Goal: Information Seeking & Learning: Learn about a topic

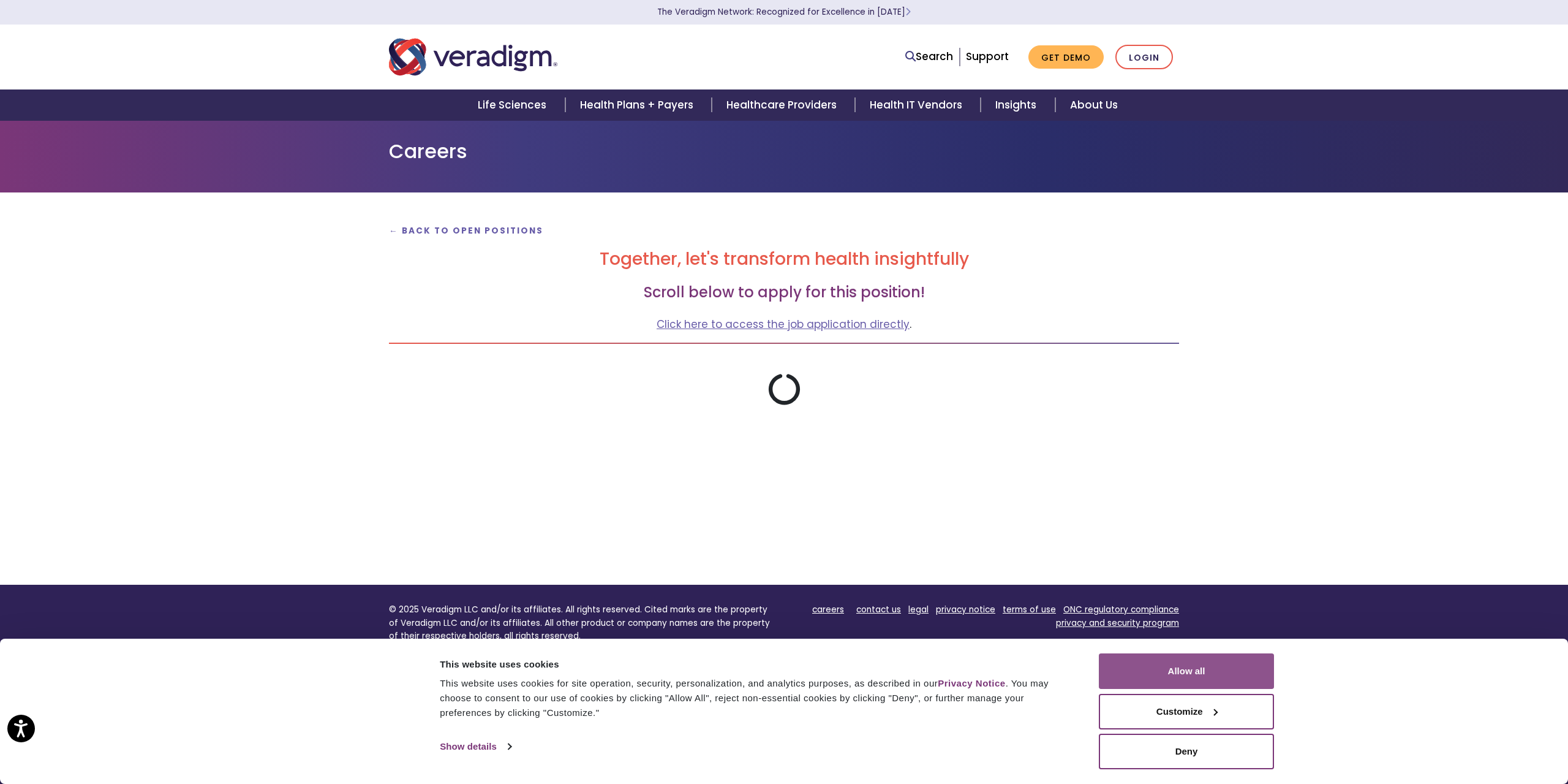
click at [1200, 672] on button "Allow all" at bounding box center [1186, 671] width 175 height 36
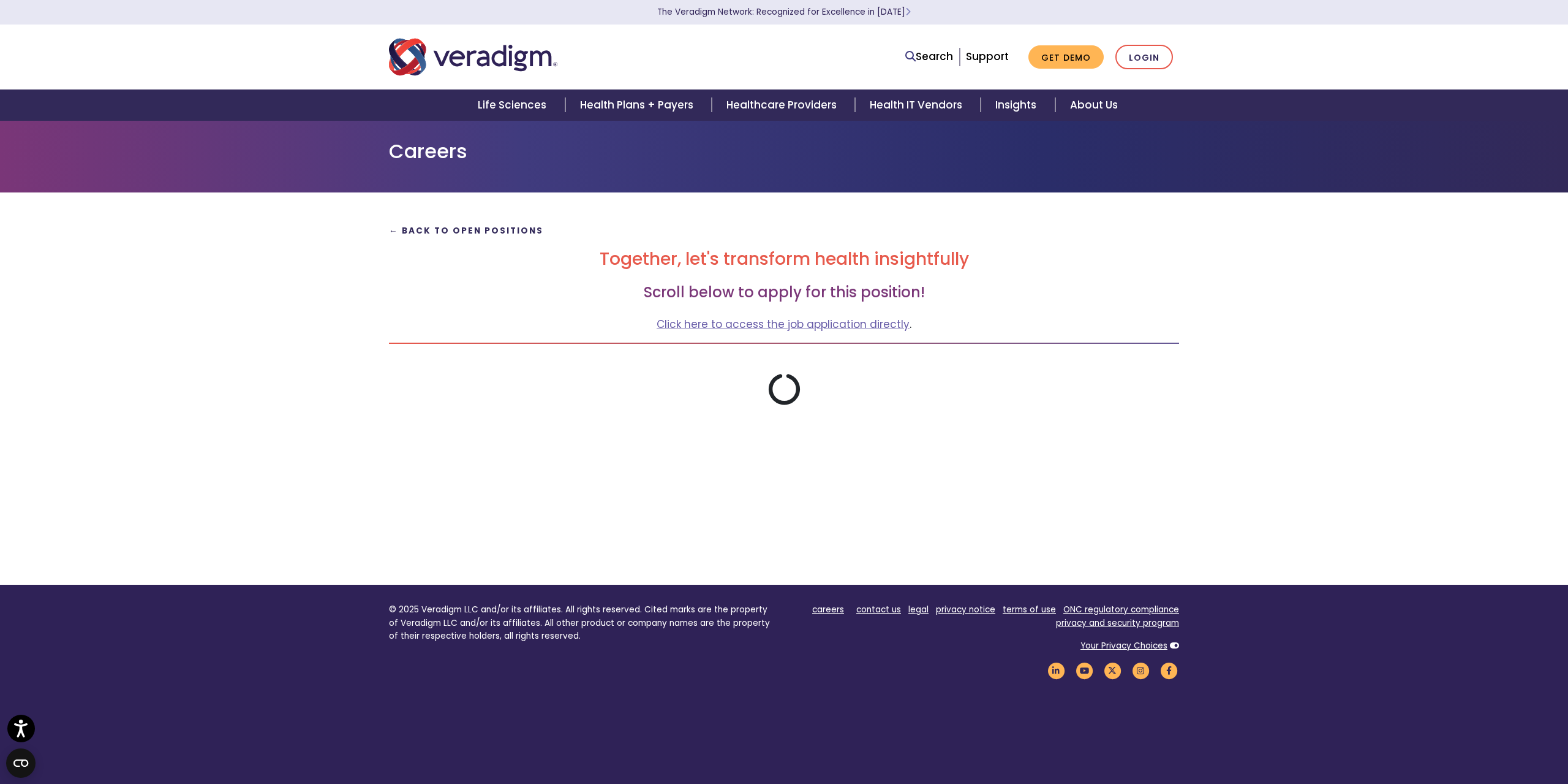
click at [445, 232] on strong "← Back to Open Positions" at bounding box center [466, 231] width 154 height 12
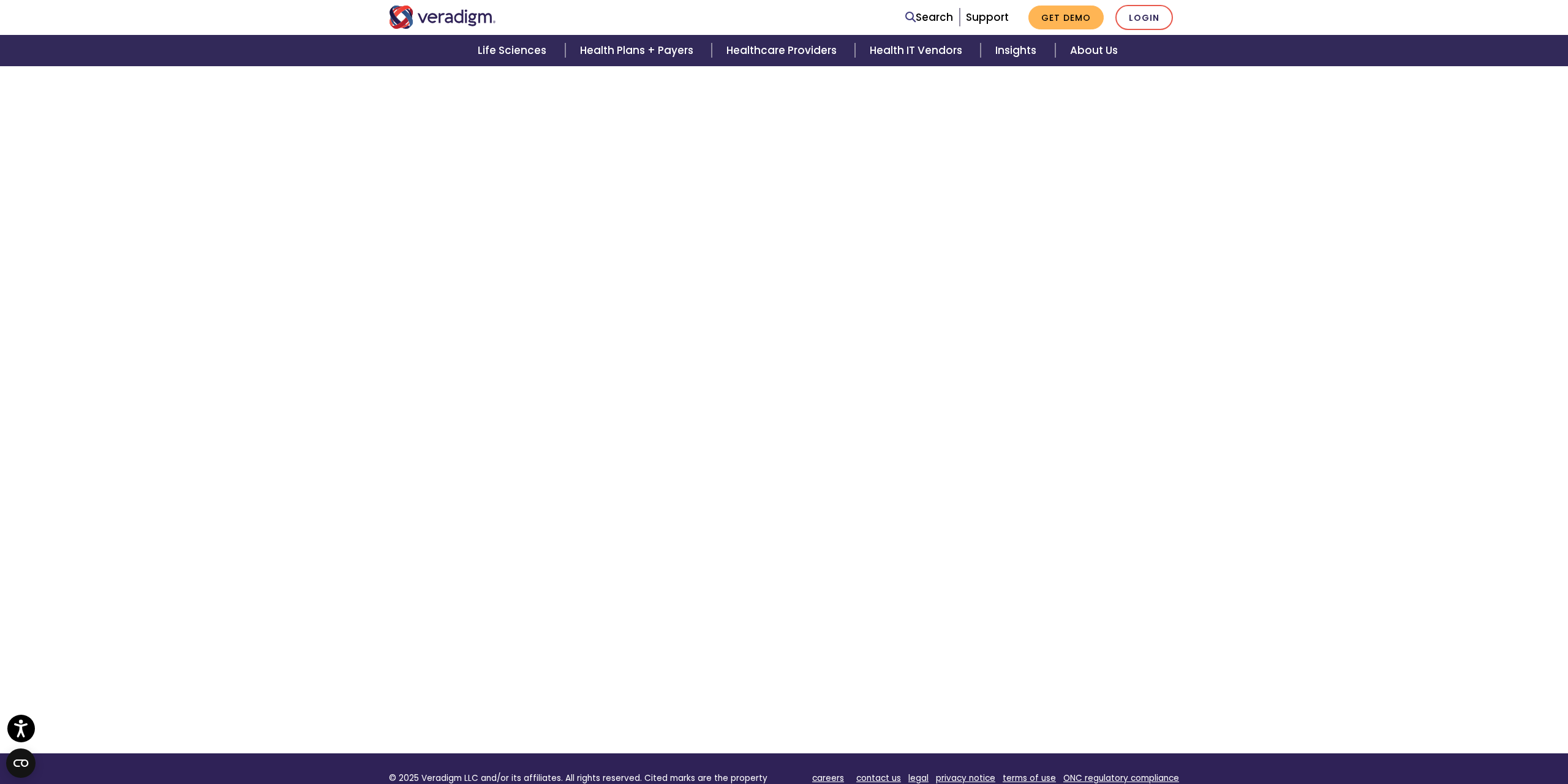
scroll to position [179, 0]
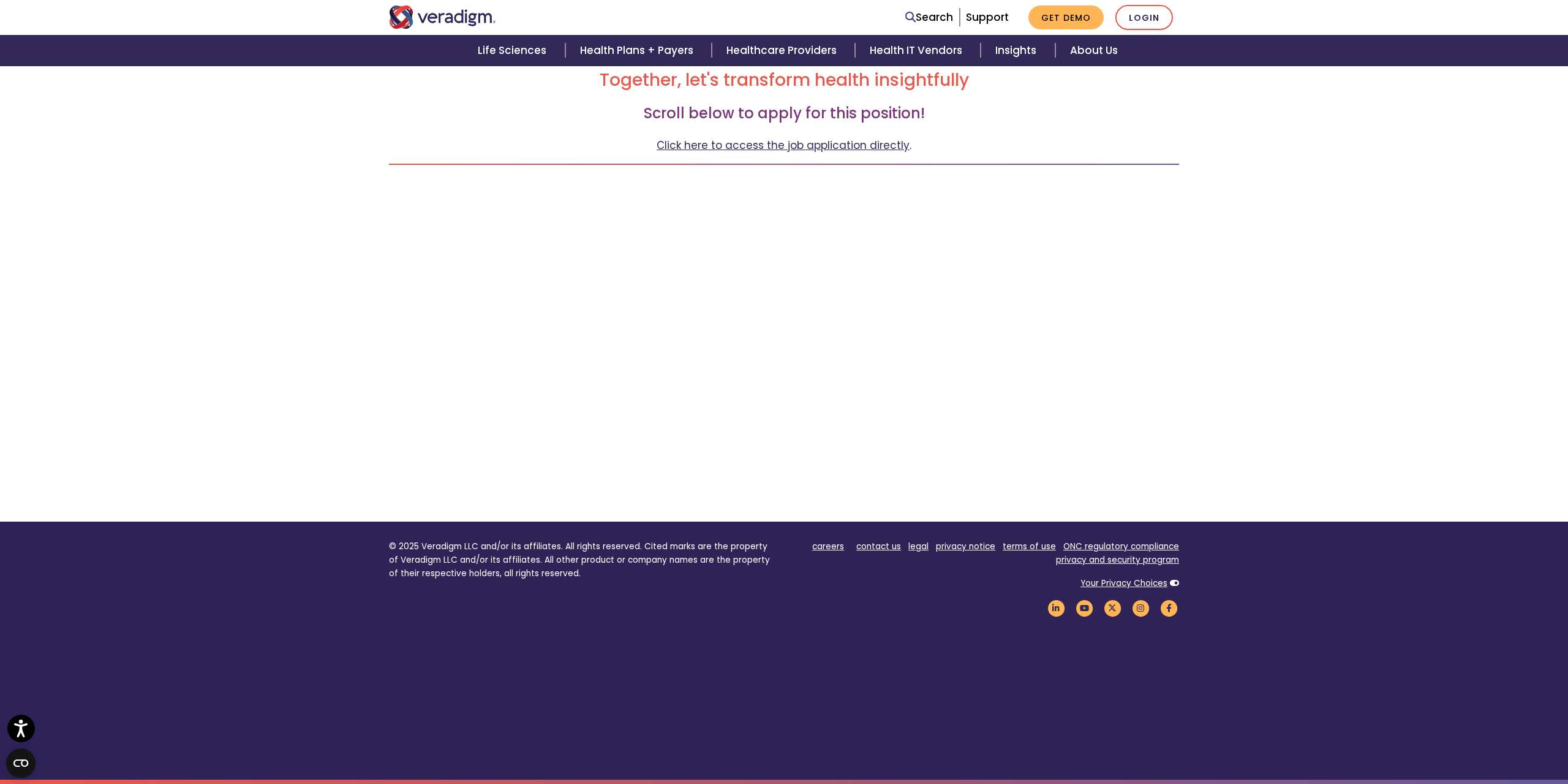
click at [809, 145] on link "Click here to access the job application directly" at bounding box center [783, 145] width 253 height 15
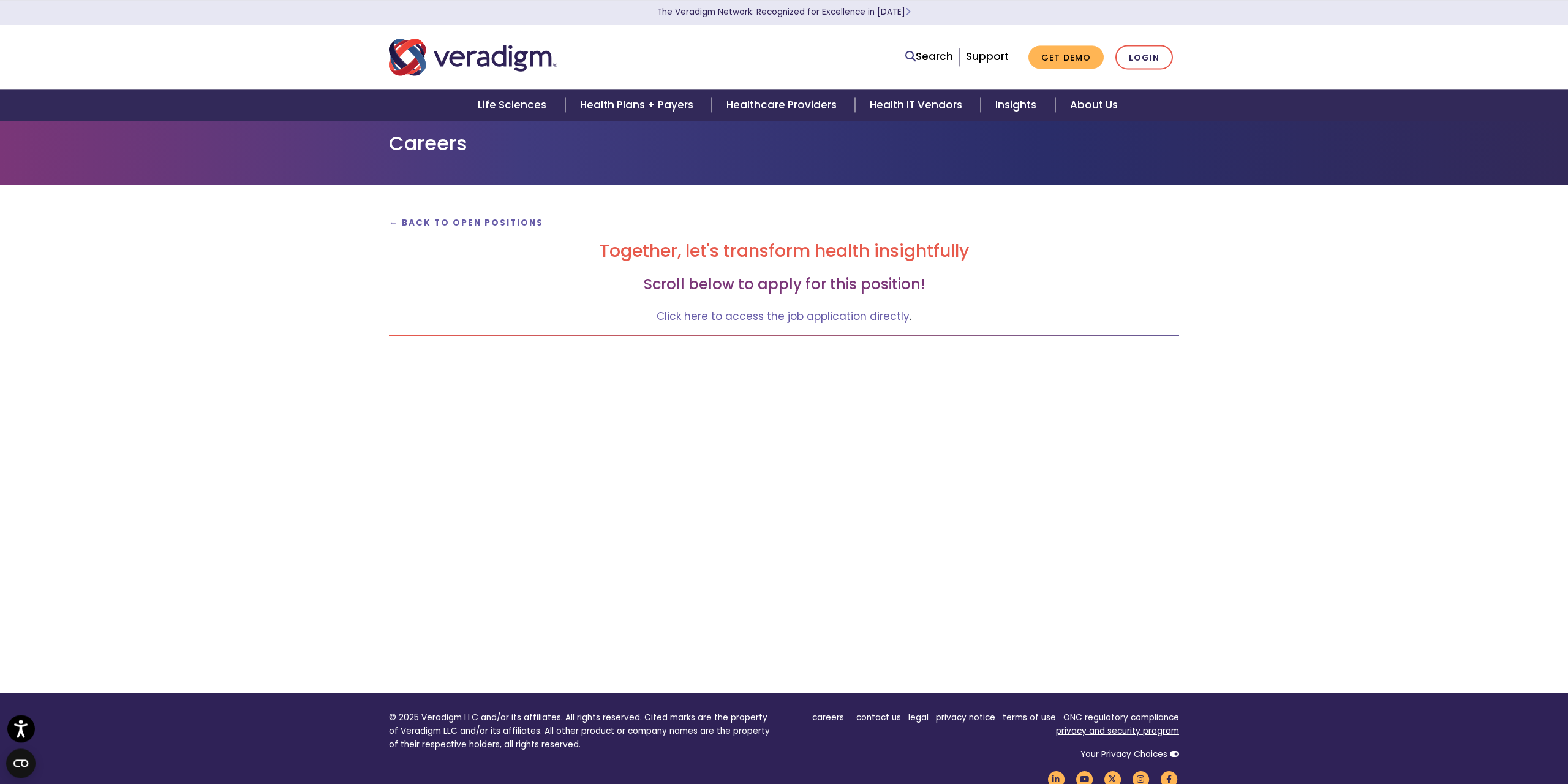
scroll to position [0, 0]
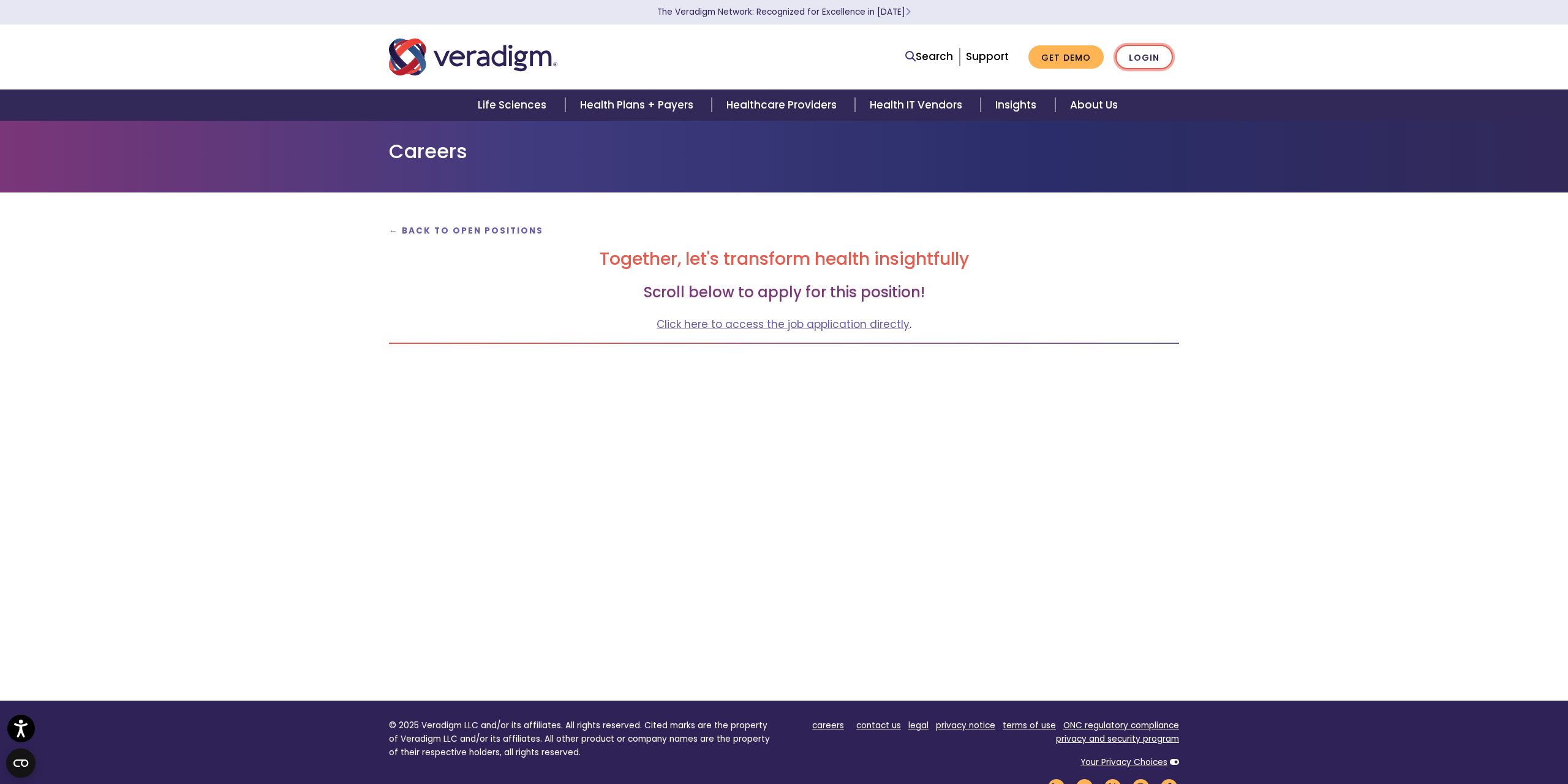
click at [1136, 50] on link "Login" at bounding box center [1144, 57] width 57 height 25
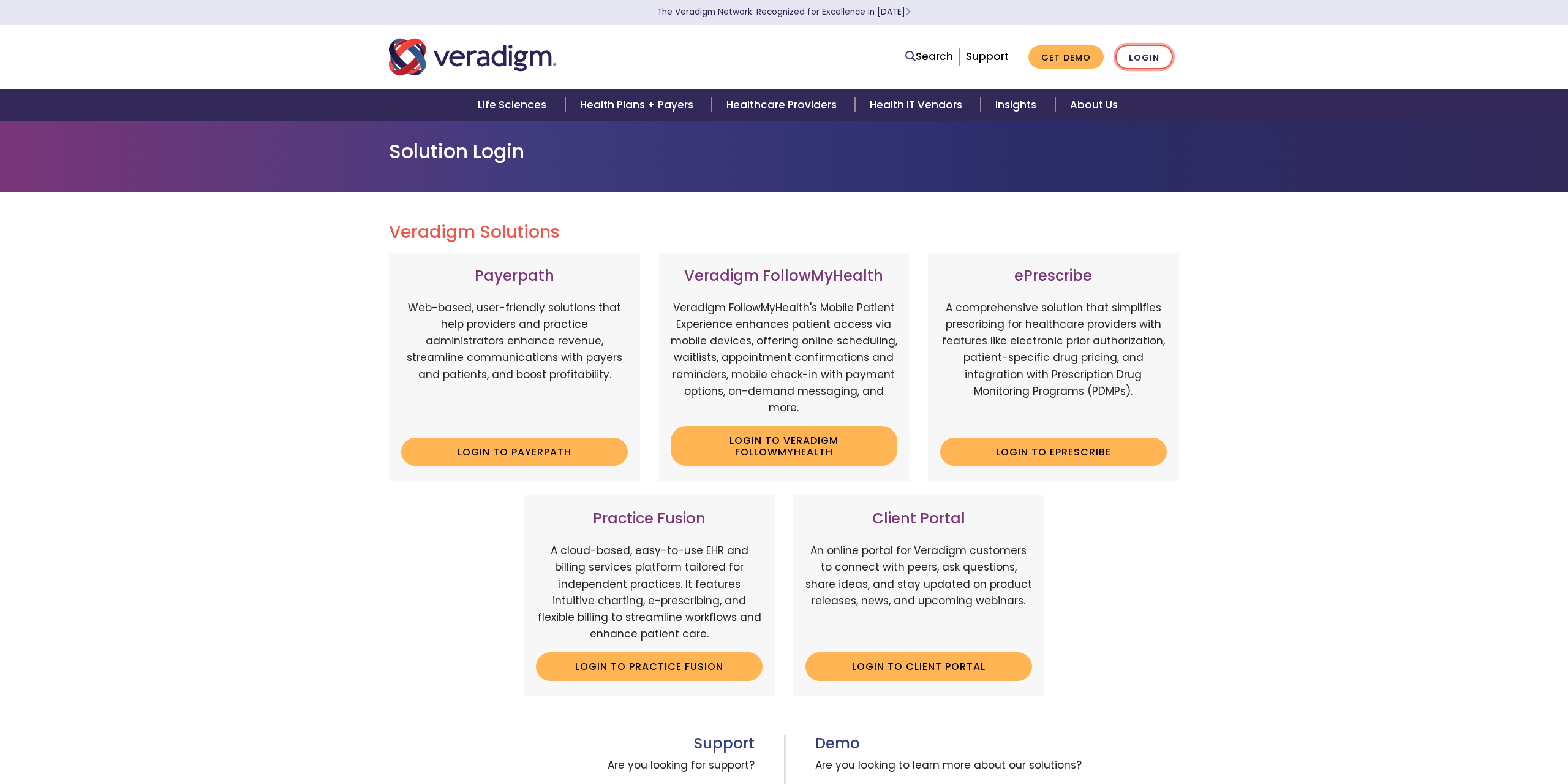
click at [1149, 57] on link "Login" at bounding box center [1144, 57] width 57 height 25
click at [1158, 60] on link "Login" at bounding box center [1144, 57] width 57 height 25
click at [1152, 64] on link "Login" at bounding box center [1144, 57] width 57 height 25
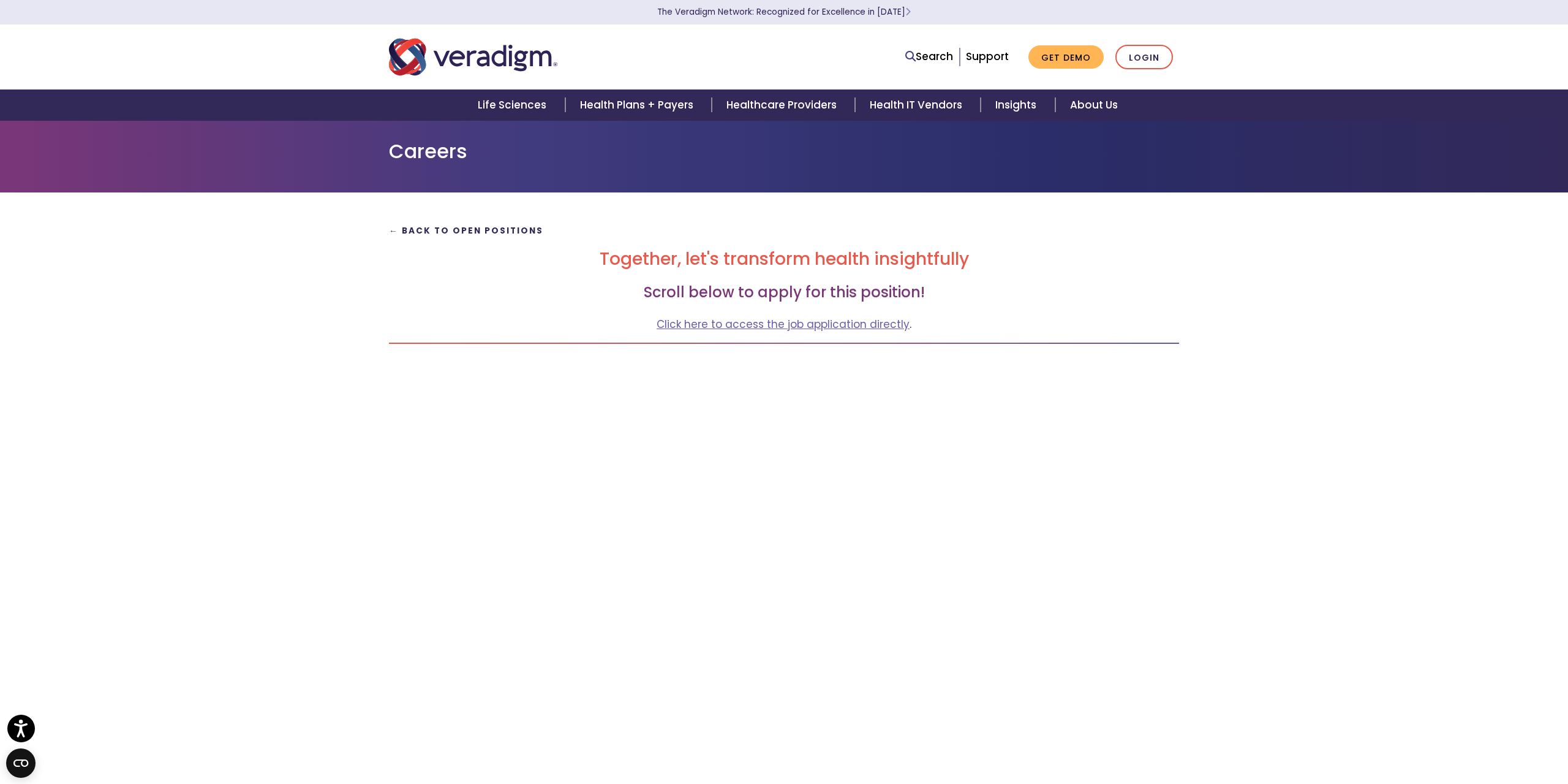
click at [472, 236] on strong "← Back to Open Positions" at bounding box center [466, 231] width 154 height 12
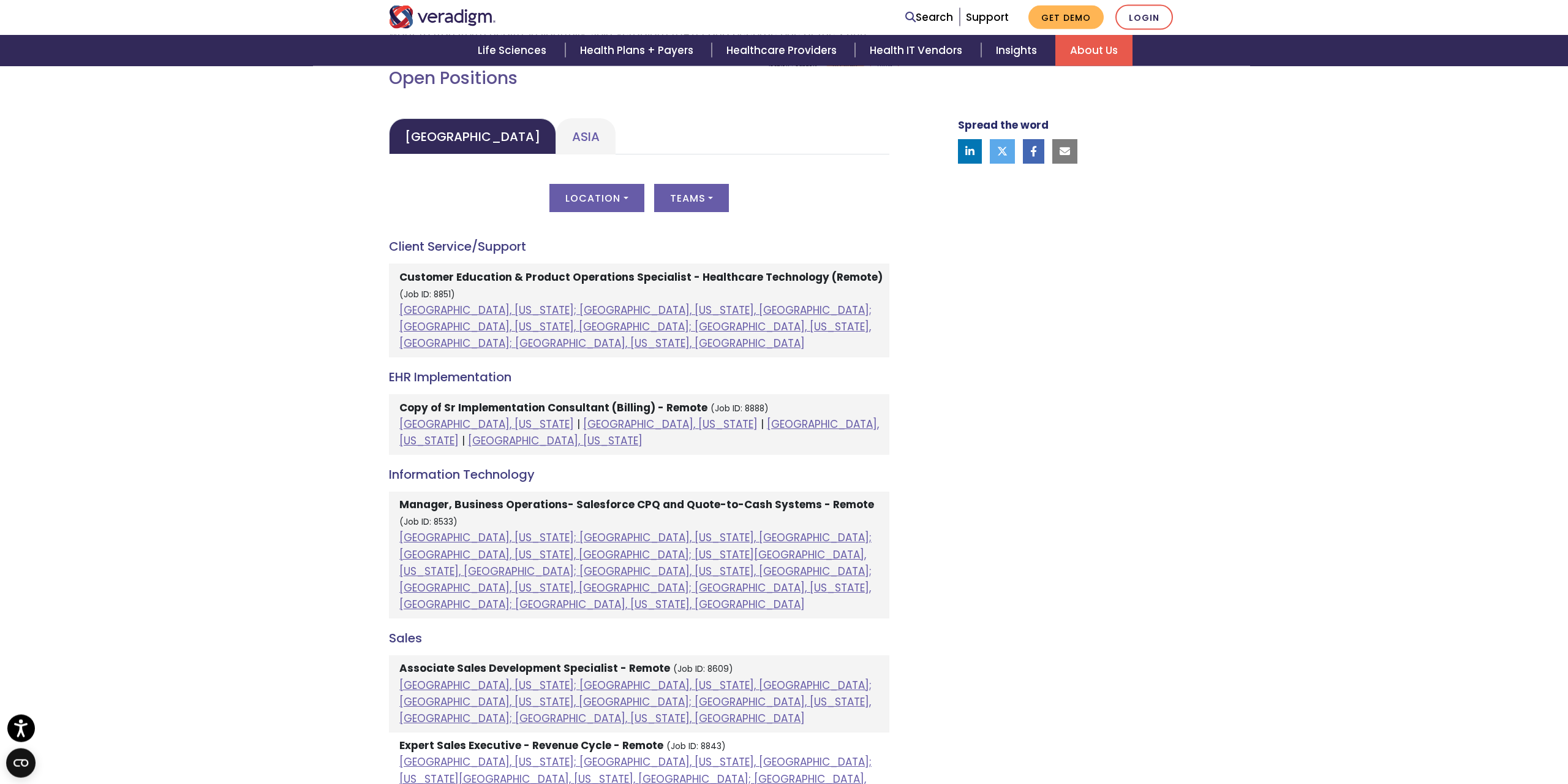
scroll to position [563, 0]
click at [556, 132] on link "Asia" at bounding box center [586, 136] width 59 height 36
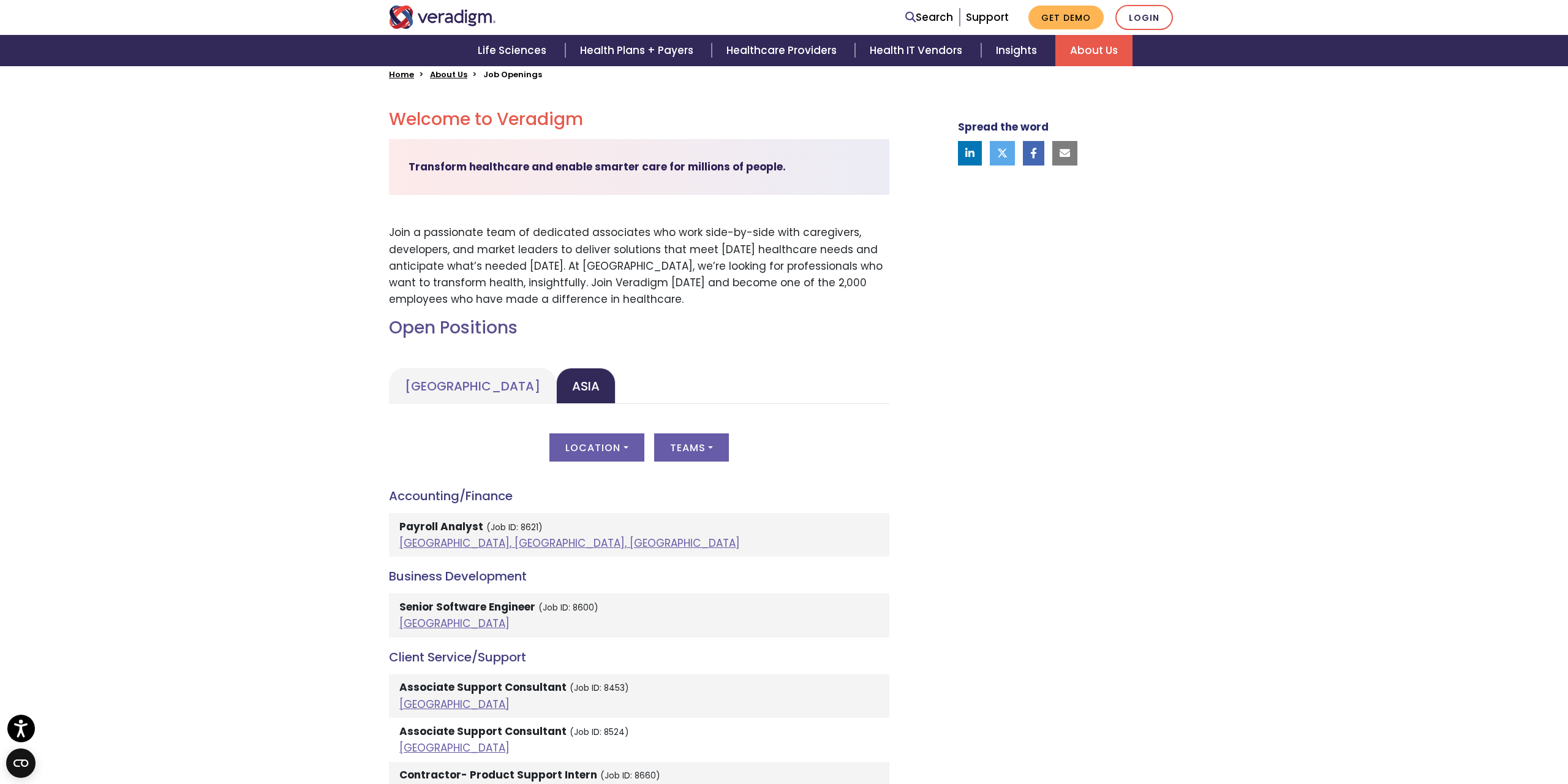
scroll to position [0, 0]
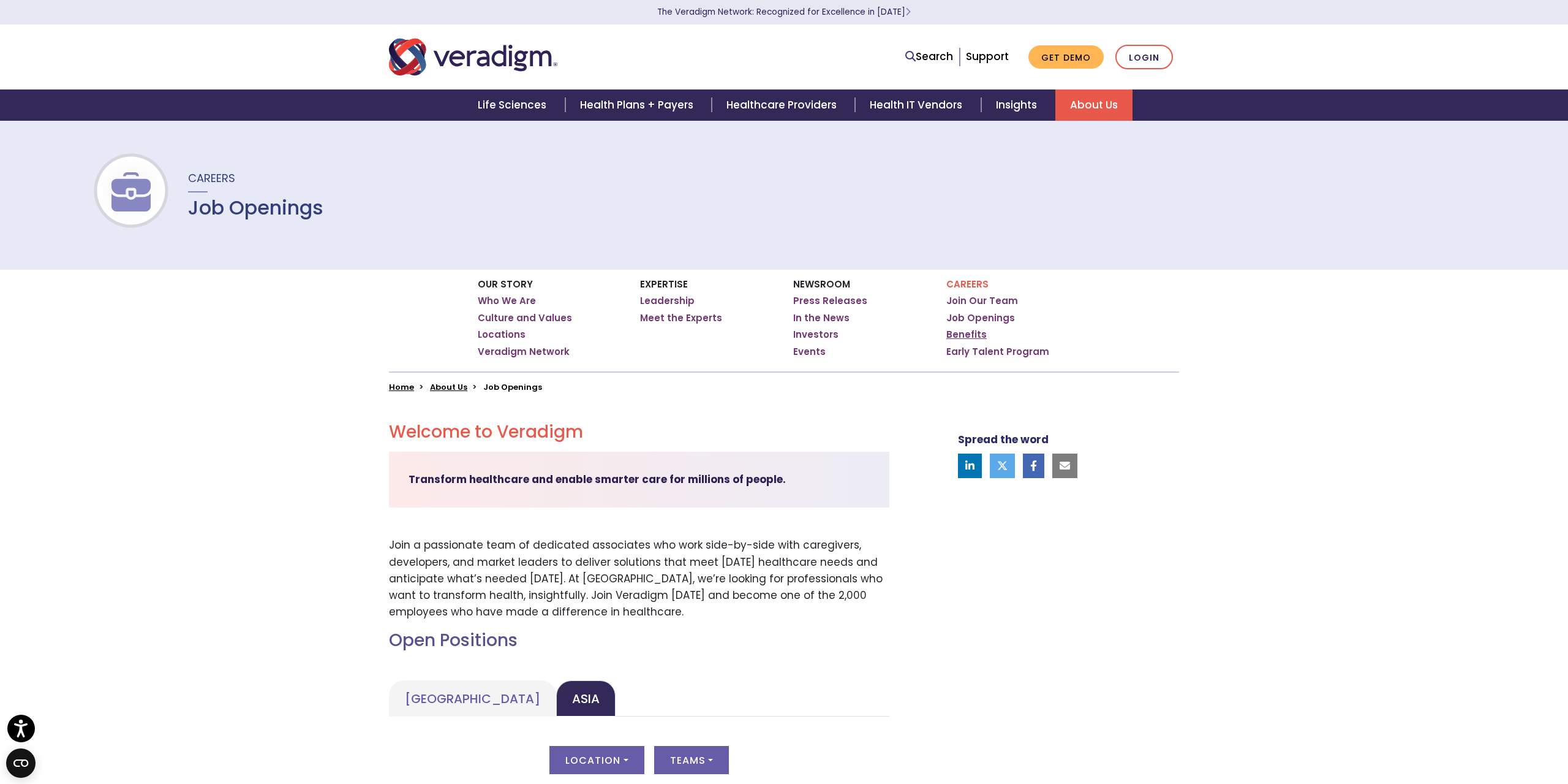
click at [971, 335] on link "Benefits" at bounding box center [966, 335] width 40 height 12
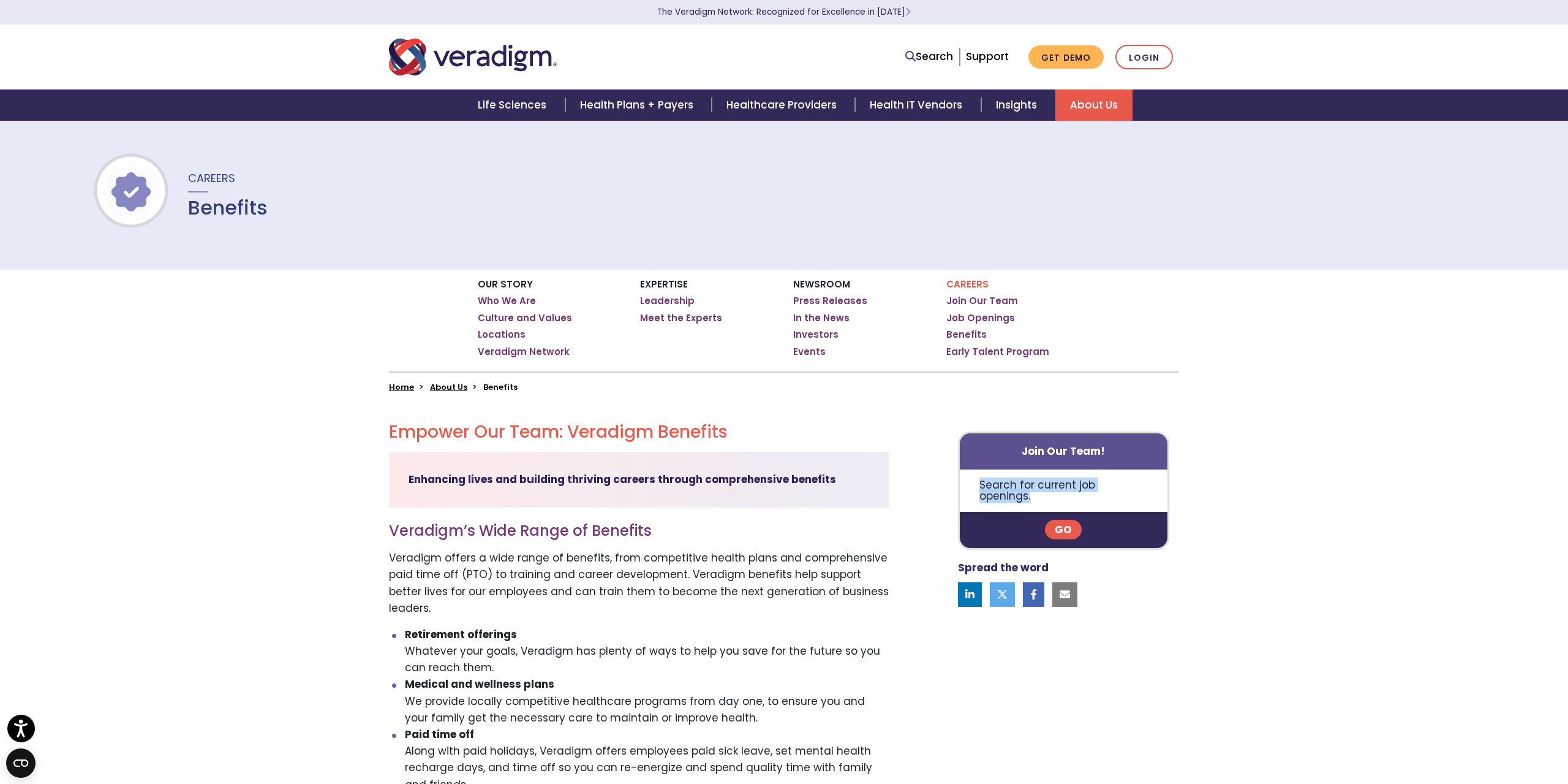
drag, startPoint x: 969, startPoint y: 492, endPoint x: 1174, endPoint y: 489, distance: 205.0
click at [1169, 490] on div "Join Our Team! Search for current job openings. Go" at bounding box center [1063, 490] width 211 height 119
click at [1149, 67] on link "Login" at bounding box center [1144, 57] width 57 height 25
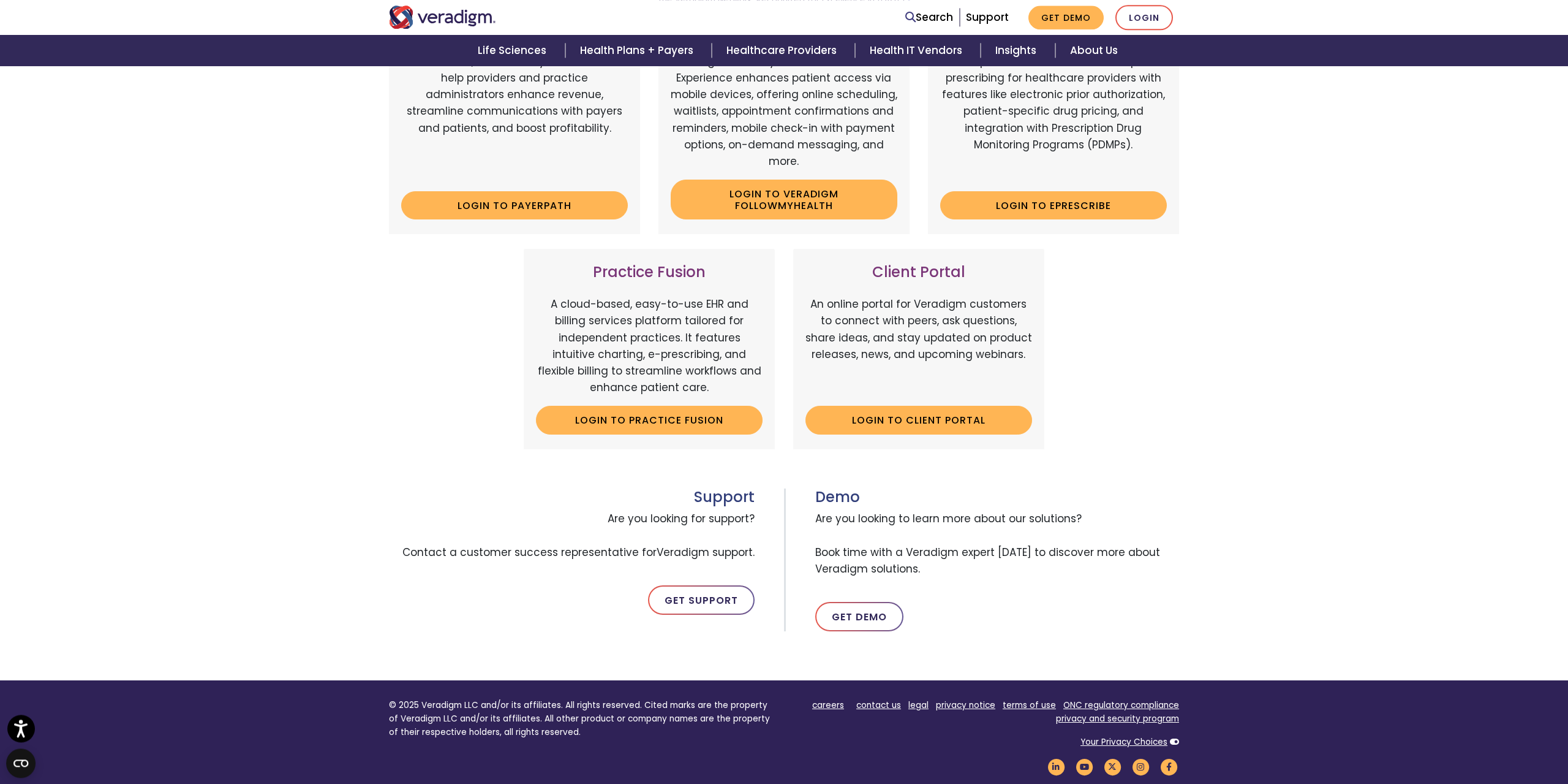
scroll to position [250, 0]
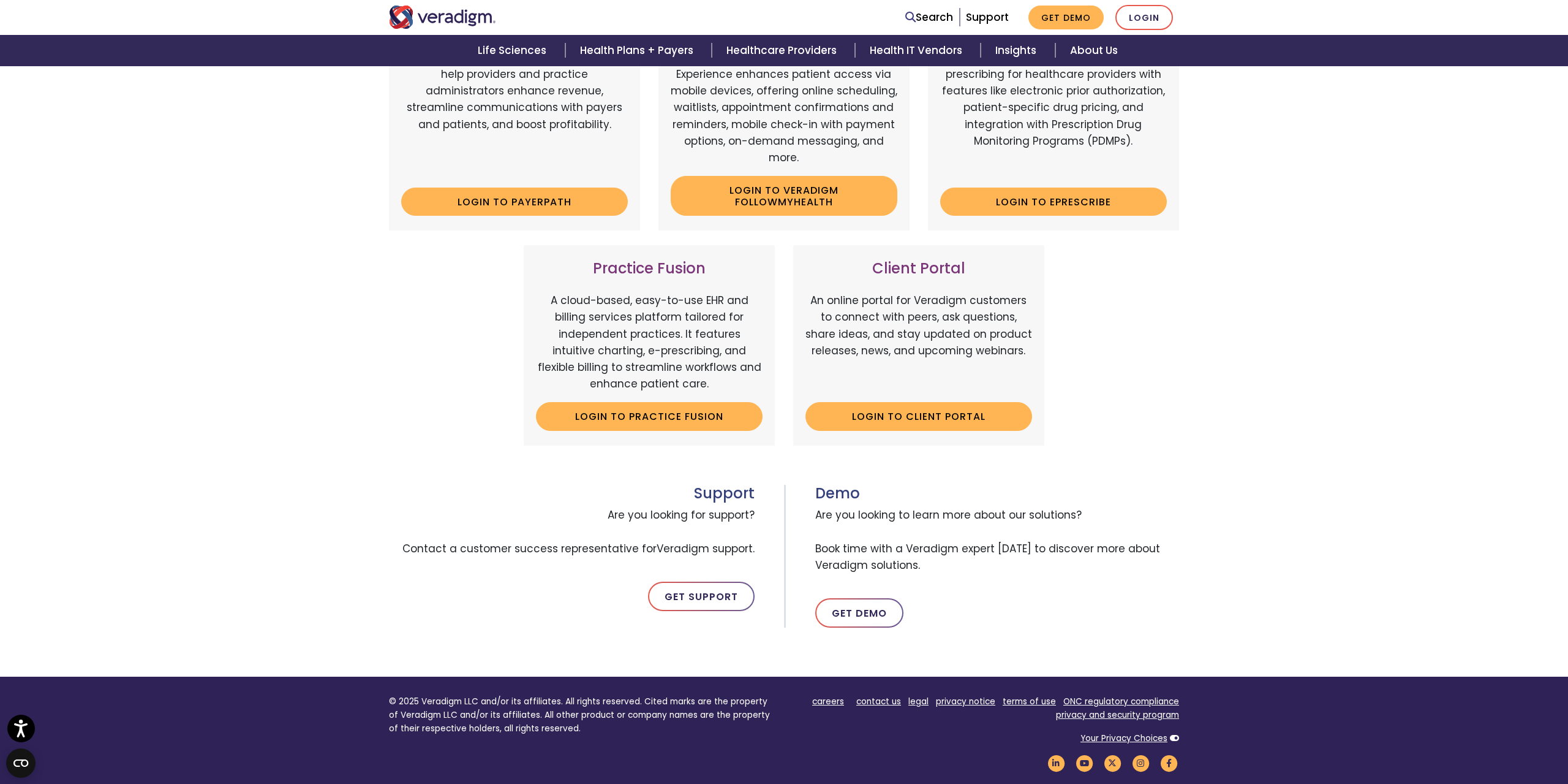
click at [924, 401] on div "Client Portal An online portal for Veradigm customers to connect with peers, as…" at bounding box center [918, 345] width 251 height 200
click at [924, 421] on link "Login to Client Portal" at bounding box center [919, 416] width 227 height 28
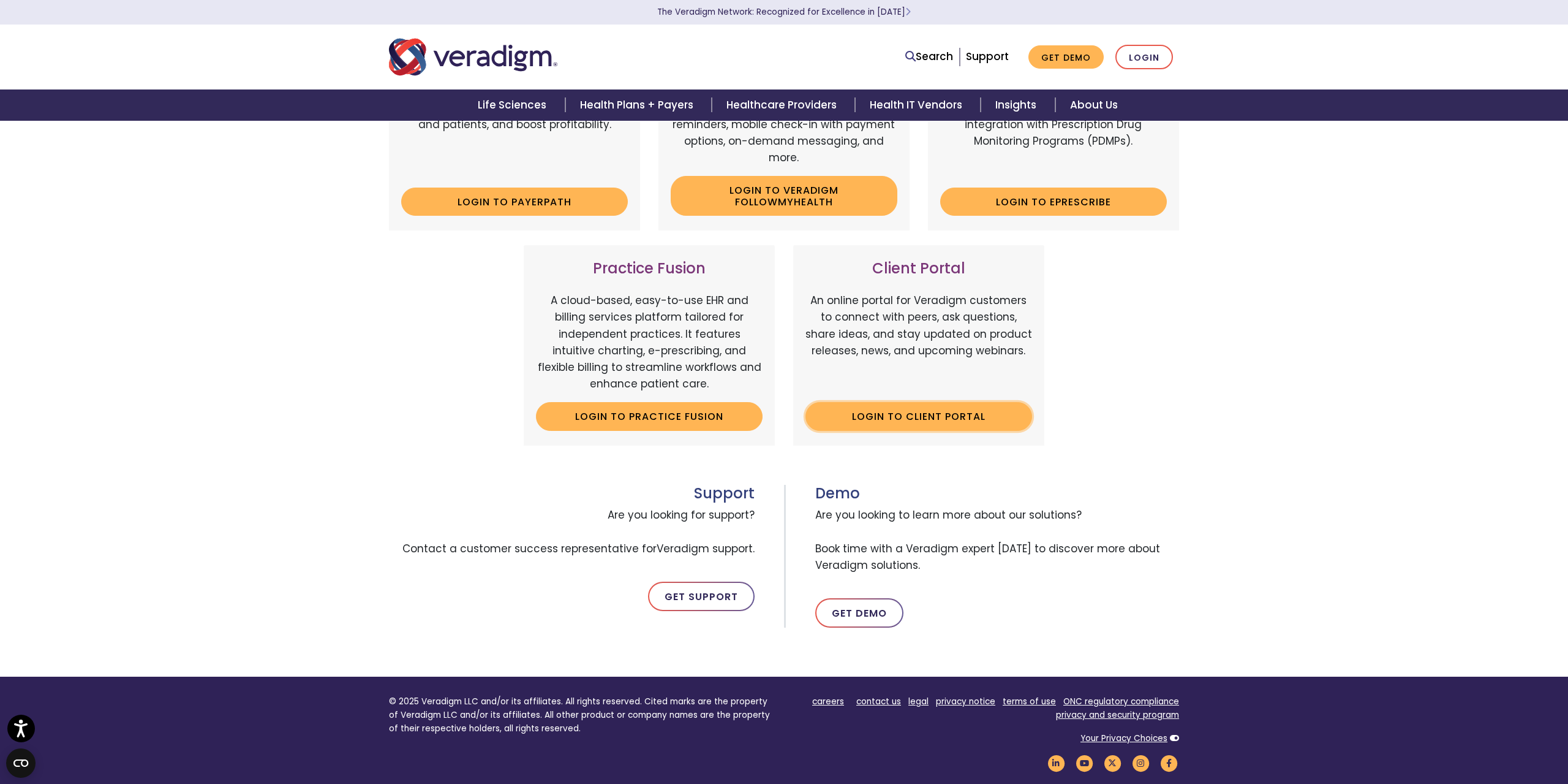
scroll to position [0, 0]
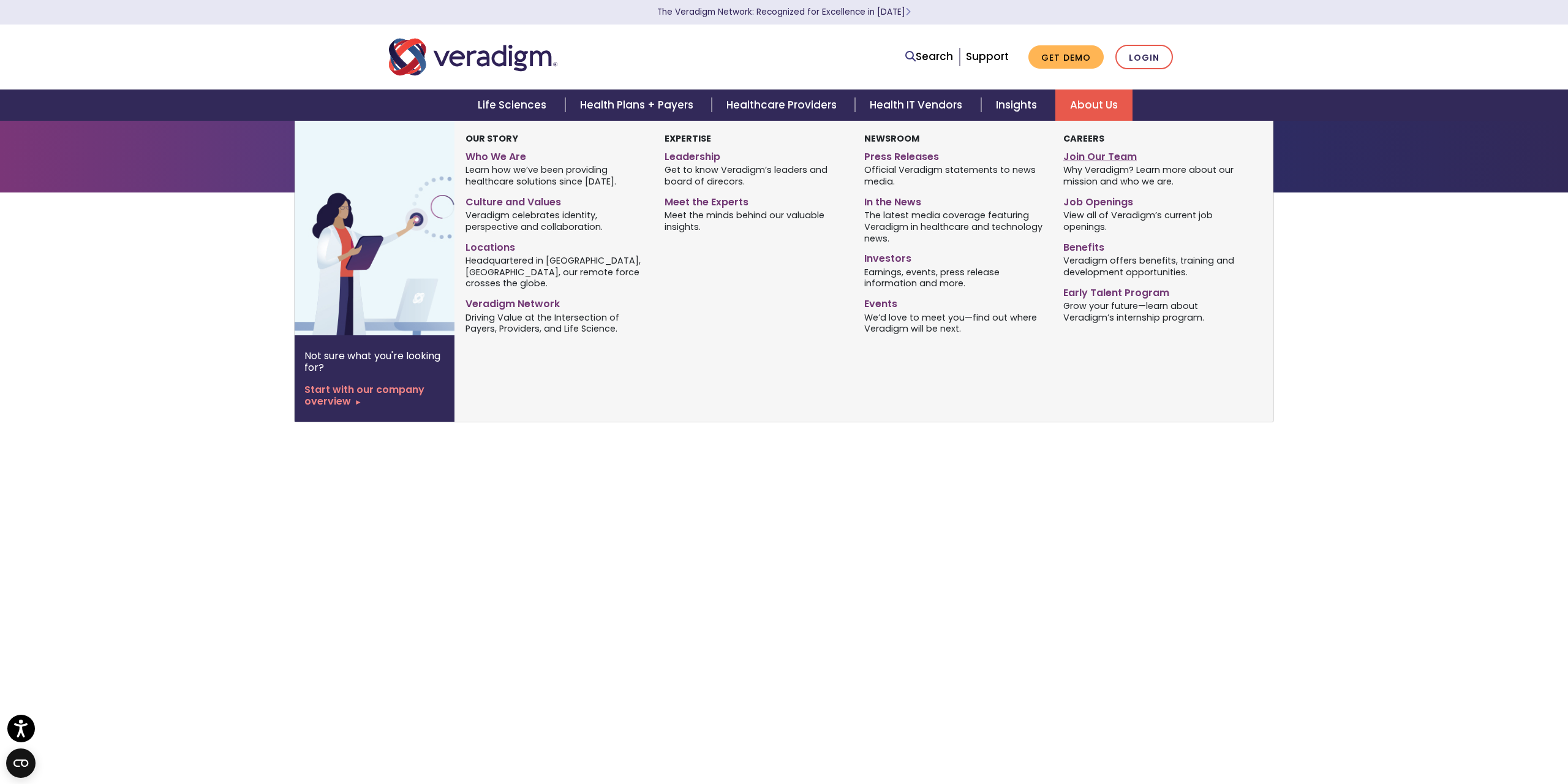
click at [1108, 158] on link "Join Our Team" at bounding box center [1154, 155] width 181 height 18
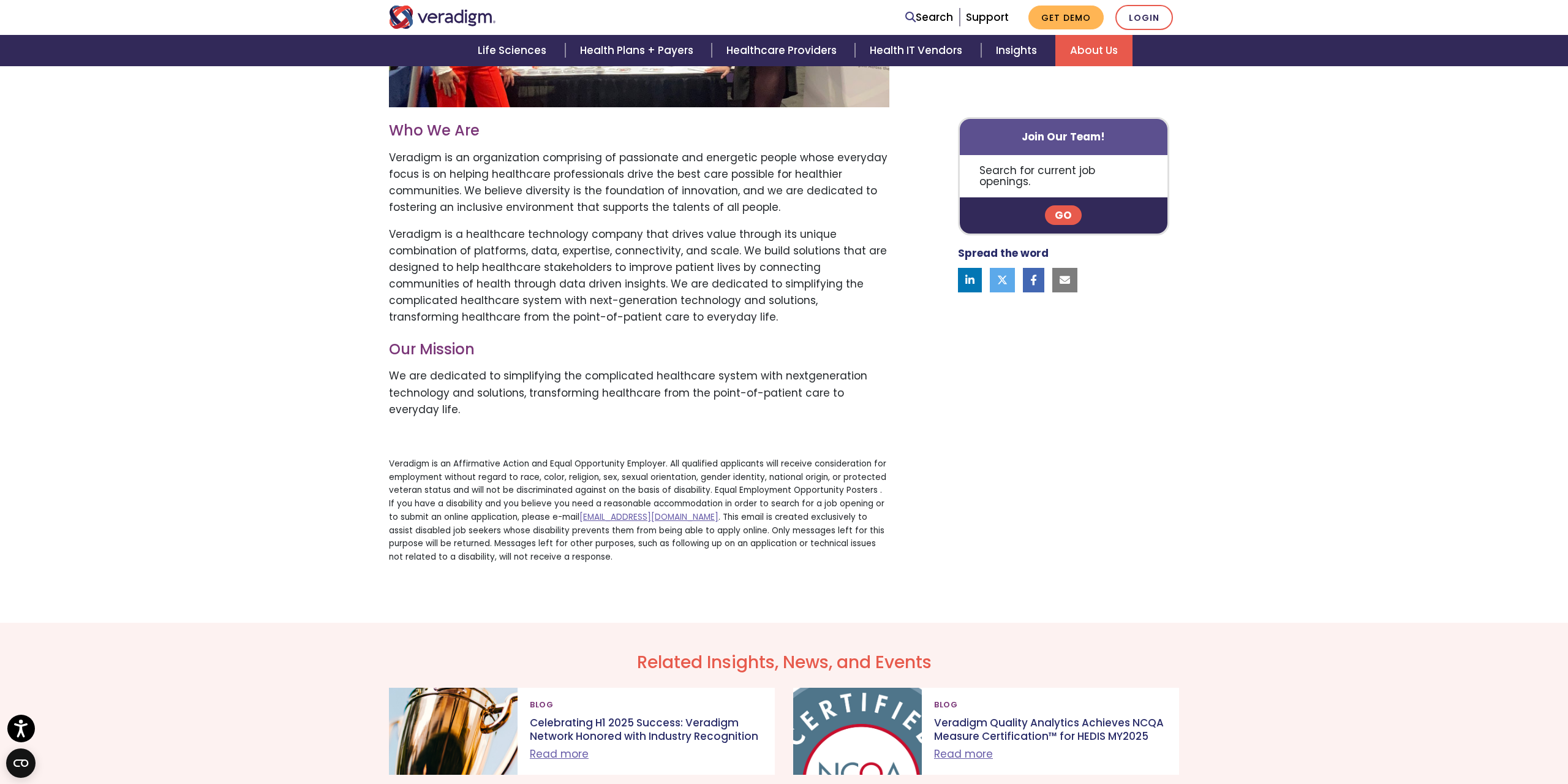
scroll to position [74, 0]
